Goal: Check status

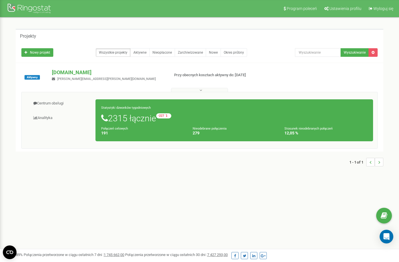
click at [200, 89] on icon at bounding box center [200, 90] width 3 height 4
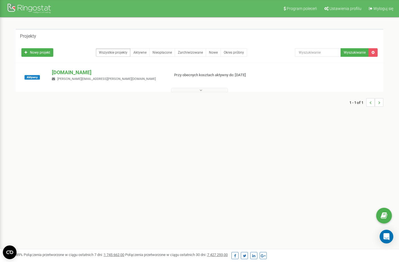
click at [200, 89] on icon at bounding box center [200, 90] width 3 height 4
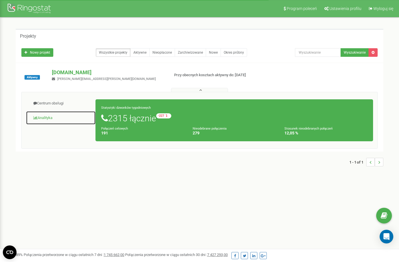
click at [42, 117] on link "Analityka" at bounding box center [61, 118] width 70 height 14
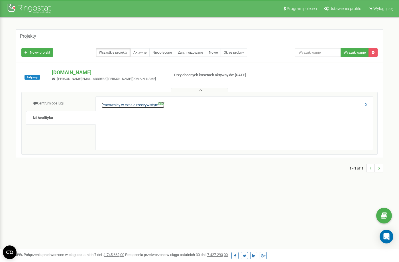
click at [121, 106] on link "Pracownicy w czasie rzeczywistym NEW" at bounding box center [132, 104] width 63 height 5
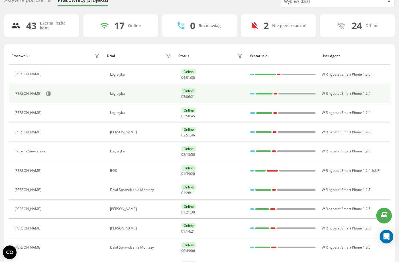
scroll to position [85, 0]
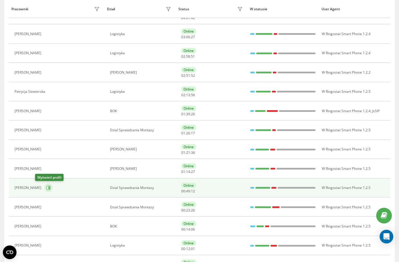
click at [46, 190] on icon at bounding box center [48, 187] width 5 height 5
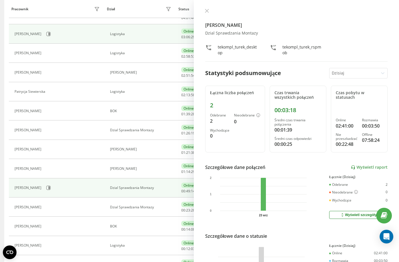
drag, startPoint x: 208, startPoint y: 12, endPoint x: 196, endPoint y: 25, distance: 18.4
click at [208, 12] on icon at bounding box center [207, 11] width 4 height 4
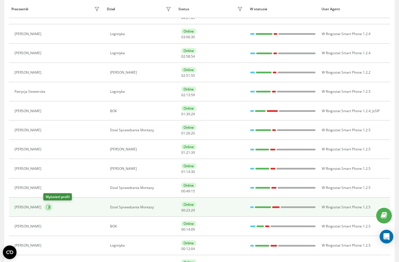
click at [50, 208] on icon at bounding box center [48, 207] width 5 height 5
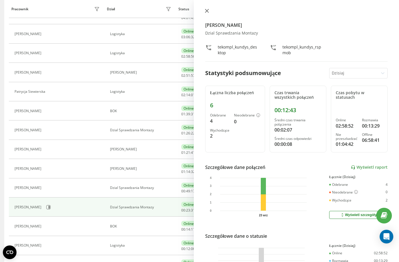
click at [207, 13] on button at bounding box center [206, 11] width 7 height 5
